Goal: Task Accomplishment & Management: Manage account settings

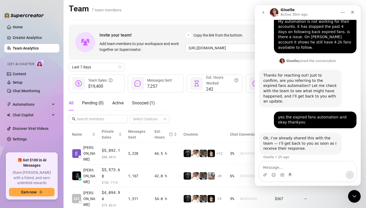
scroll to position [265, 0]
click at [352, 13] on icon "Close" at bounding box center [352, 12] width 4 height 4
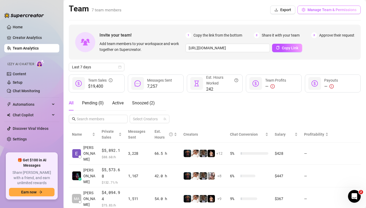
click at [307, 6] on button "Manage Team & Permissions" at bounding box center [328, 10] width 63 height 8
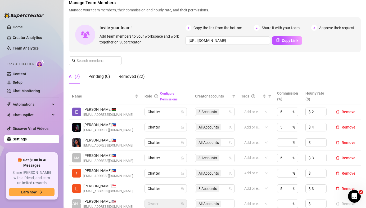
scroll to position [34, 0]
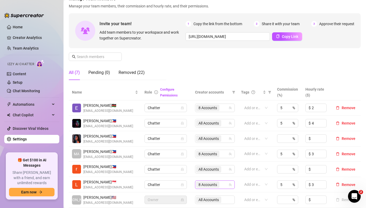
click at [201, 186] on span "8 Accounts" at bounding box center [207, 185] width 19 height 6
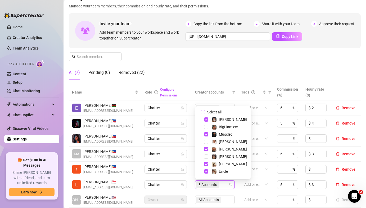
click at [202, 112] on input "Select all" at bounding box center [203, 112] width 4 height 4
checkbox input "true"
click at [191, 74] on div "Manage Team Members Manage your team members, their commission and hourly rate,…" at bounding box center [215, 40] width 292 height 88
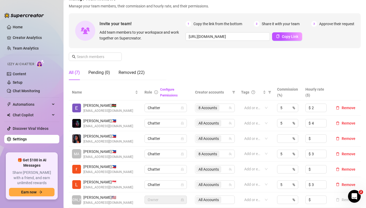
scroll to position [265, 0]
